Goal: Information Seeking & Learning: Find specific fact

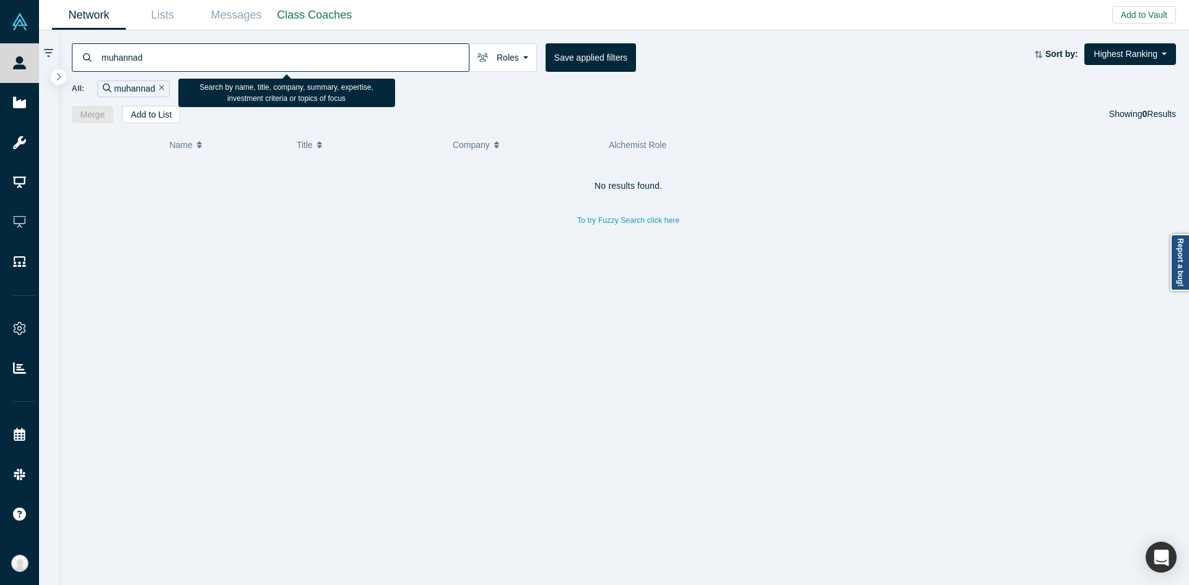
type input "muhannad"
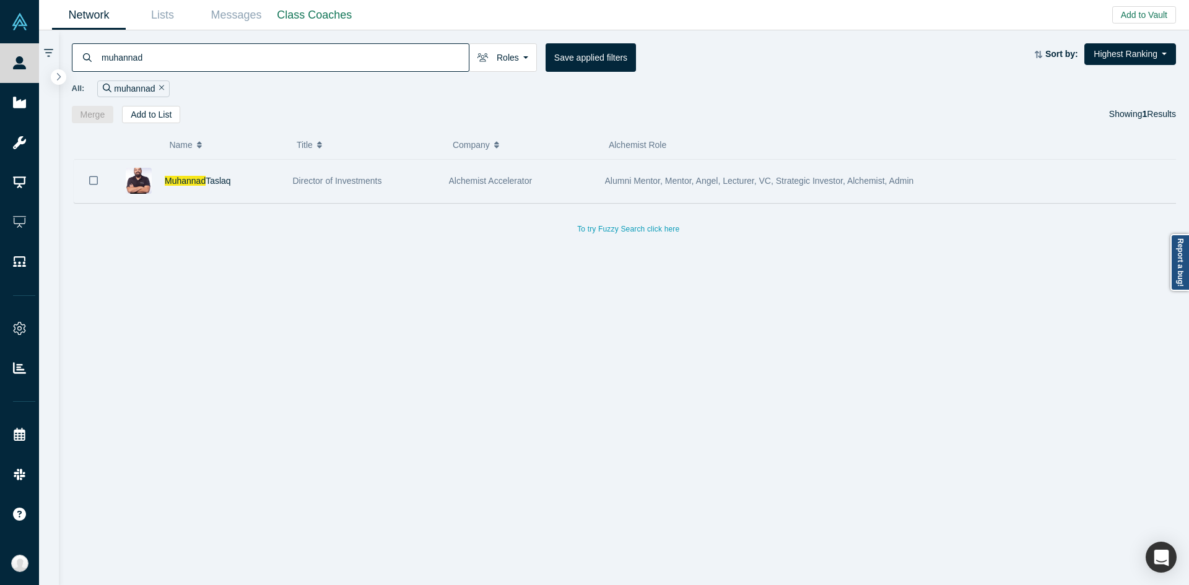
click at [498, 192] on div "Alchemist Accelerator" at bounding box center [520, 181] width 143 height 43
